Goal: Task Accomplishment & Management: Use online tool/utility

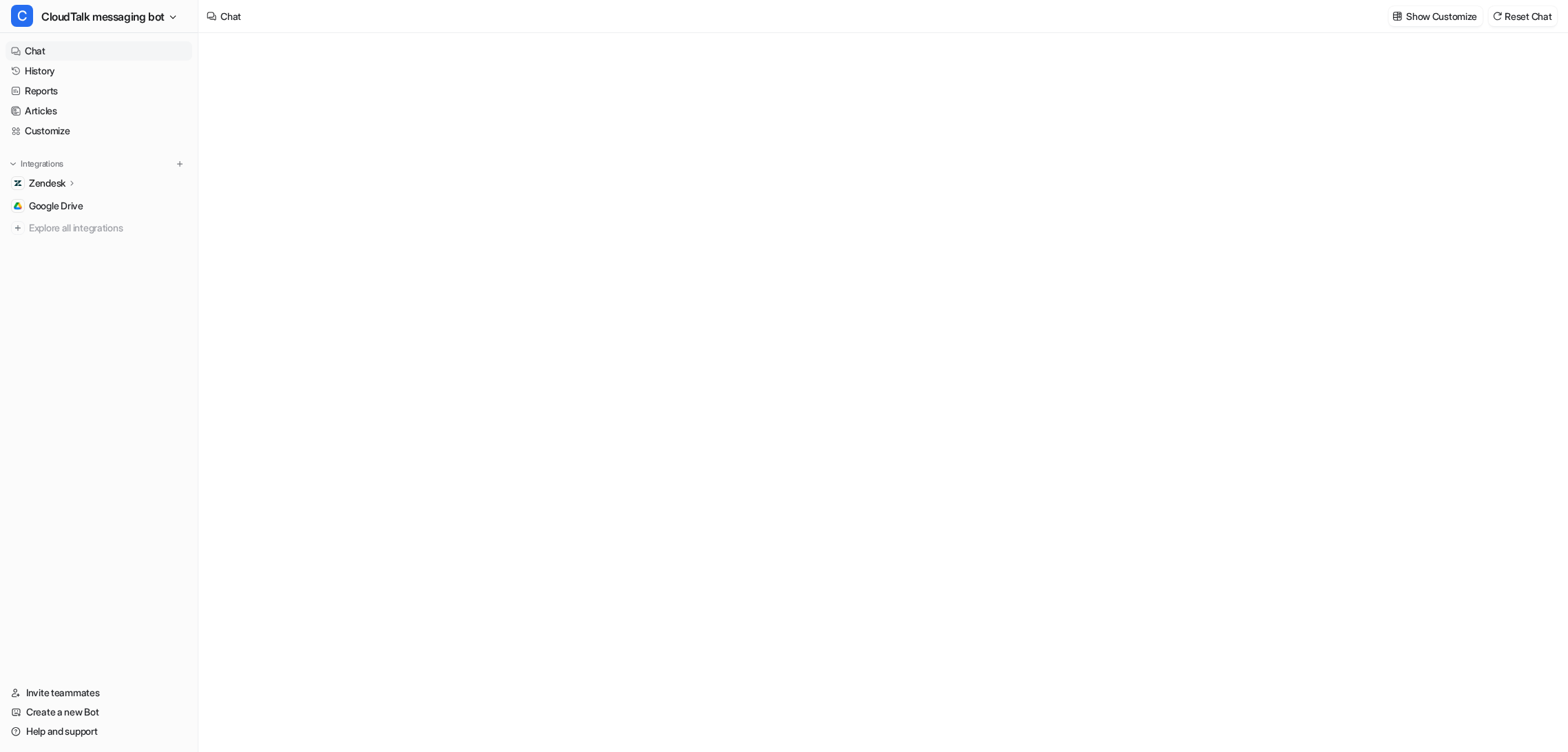
type textarea "**********"
click at [26, 70] on link "History" at bounding box center [98, 71] width 186 height 19
click at [35, 71] on link "History" at bounding box center [98, 71] width 186 height 19
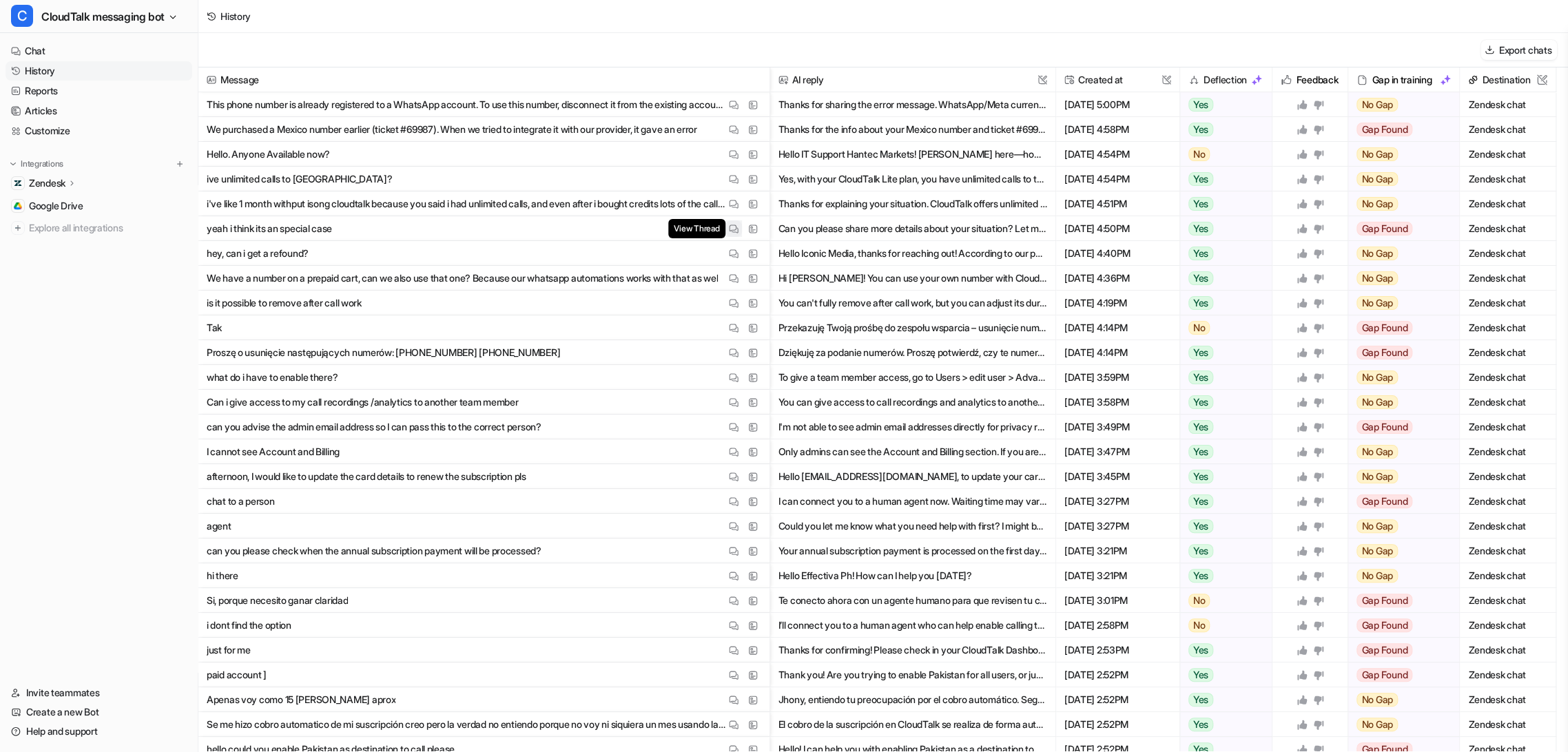
click at [736, 230] on img at bounding box center [733, 229] width 10 height 10
